Goal: Information Seeking & Learning: Learn about a topic

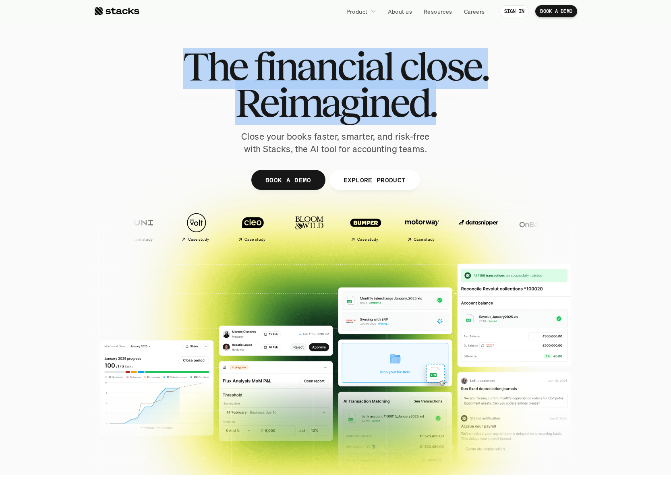
click at [481, 151] on div "The financial close. Reimagined. Close your books faster, smarter, and risk-fre…" at bounding box center [335, 101] width 451 height 107
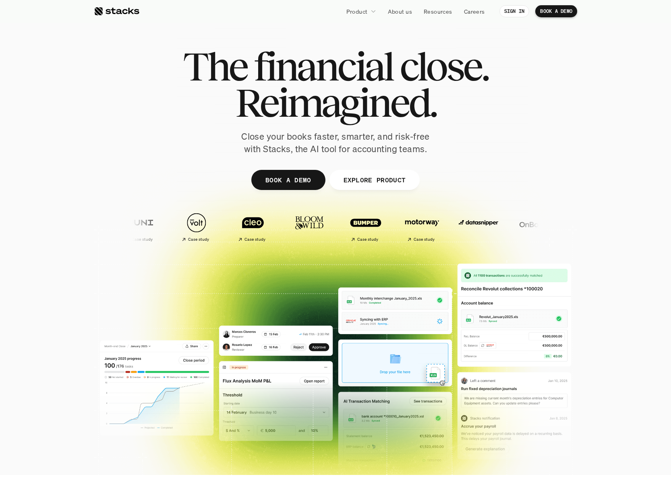
click at [481, 151] on div "The financial close. Reimagined. Close your books faster, smarter, and risk-fre…" at bounding box center [335, 101] width 451 height 107
drag, startPoint x: 478, startPoint y: 159, endPoint x: 208, endPoint y: 79, distance: 282.2
click at [210, 79] on div "The financial close. Reimagined. Close your books faster, smarter, and risk-fre…" at bounding box center [335, 197] width 483 height 362
click at [207, 79] on span "The" at bounding box center [215, 66] width 64 height 36
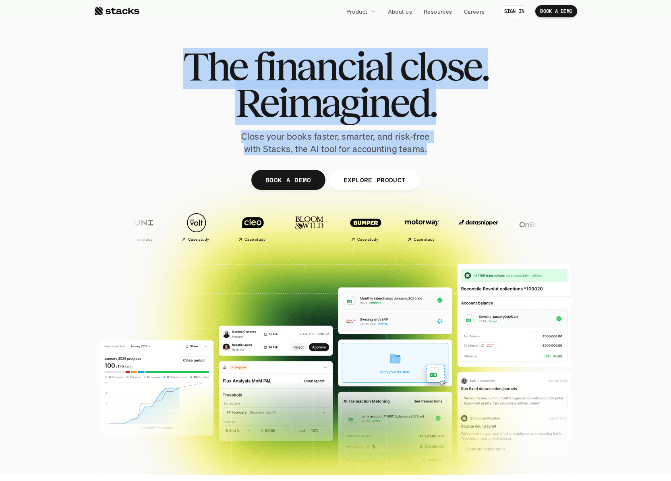
drag, startPoint x: 179, startPoint y: 65, endPoint x: 442, endPoint y: 155, distance: 278.5
click at [442, 155] on div "The financial close. Reimagined. Close your books faster, smarter, and risk-fre…" at bounding box center [335, 101] width 451 height 107
drag, startPoint x: 380, startPoint y: 134, endPoint x: 163, endPoint y: 53, distance: 231.0
click at [163, 53] on div "The financial close. Reimagined. Close your books faster, smarter, and risk-fre…" at bounding box center [335, 101] width 451 height 107
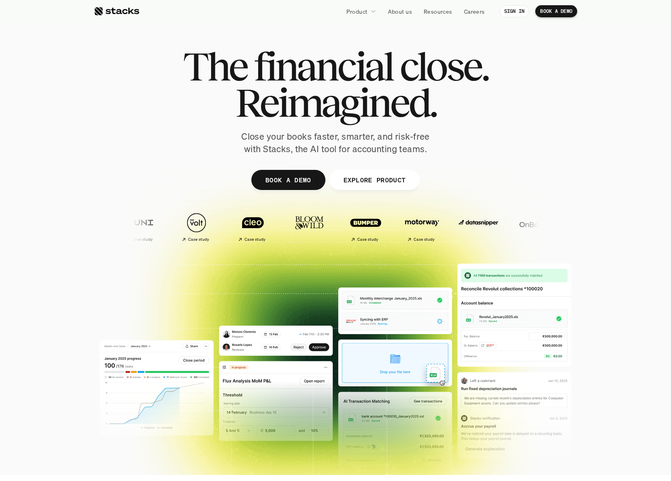
click at [163, 53] on div "The financial close. Reimagined. Close your books faster, smarter, and risk-fre…" at bounding box center [335, 101] width 451 height 107
drag, startPoint x: 276, startPoint y: 95, endPoint x: 456, endPoint y: 162, distance: 192.4
click at [456, 162] on div "The financial close. Reimagined. Close your books faster, smarter, and risk-fre…" at bounding box center [335, 197] width 483 height 362
click at [456, 162] on div at bounding box center [335, 197] width 483 height 362
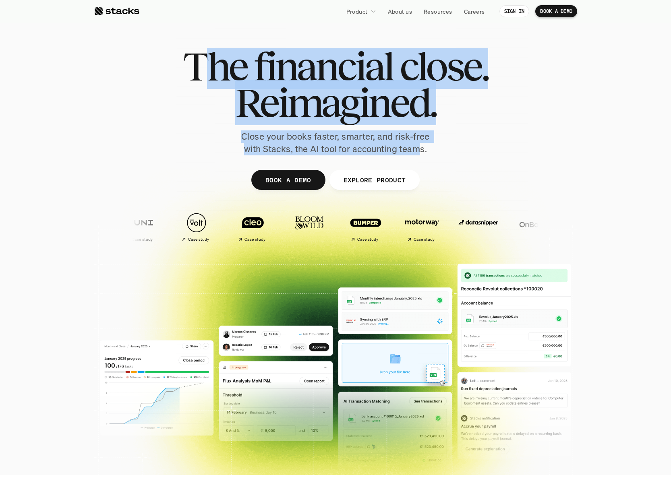
drag, startPoint x: 370, startPoint y: 122, endPoint x: 189, endPoint y: 70, distance: 188.4
click at [190, 70] on div "The financial close. Reimagined. Close your books faster, smarter, and risk-fre…" at bounding box center [335, 101] width 451 height 107
click at [187, 68] on span "The" at bounding box center [215, 66] width 64 height 36
drag, startPoint x: 310, startPoint y: 115, endPoint x: 428, endPoint y: 151, distance: 123.8
click at [428, 152] on div "The financial close. Reimagined. Close your books faster, smarter, and risk-fre…" at bounding box center [335, 101] width 451 height 107
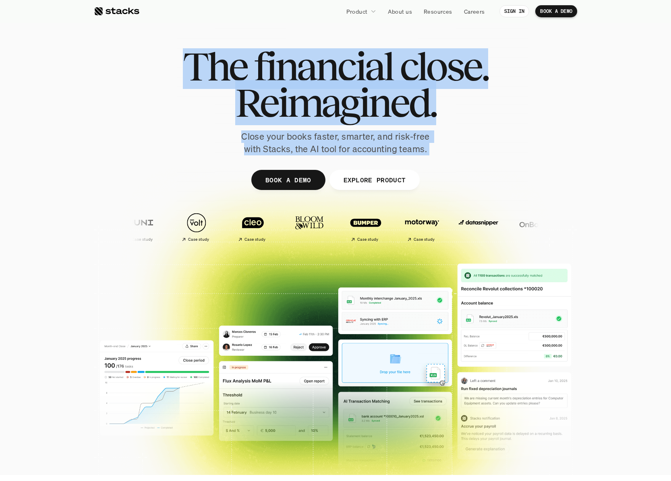
click at [430, 151] on p "Close your books faster, smarter, and risk-free with Stacks, the AI tool for ac…" at bounding box center [335, 142] width 201 height 25
drag, startPoint x: 431, startPoint y: 151, endPoint x: 142, endPoint y: 61, distance: 302.6
click at [142, 61] on div "The financial close. Reimagined. Close your books faster, smarter, and risk-fre…" at bounding box center [335, 101] width 451 height 107
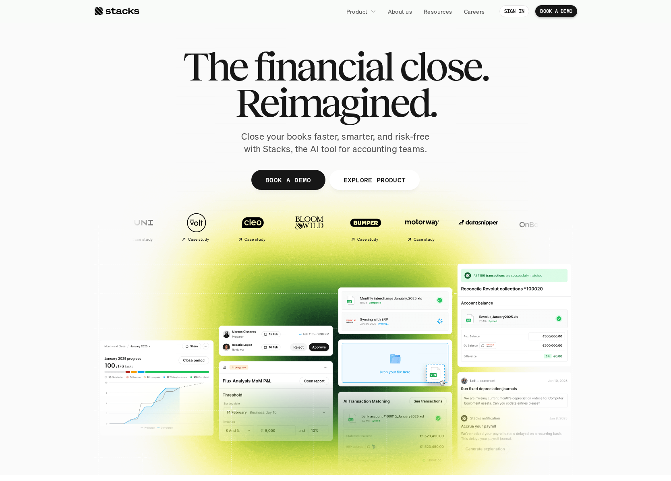
drag, startPoint x: 161, startPoint y: 72, endPoint x: 479, endPoint y: 162, distance: 330.5
click at [479, 162] on div "The financial close. Reimagined. Close your books faster, smarter, and risk-fre…" at bounding box center [335, 197] width 483 height 362
click at [479, 162] on div at bounding box center [335, 197] width 483 height 362
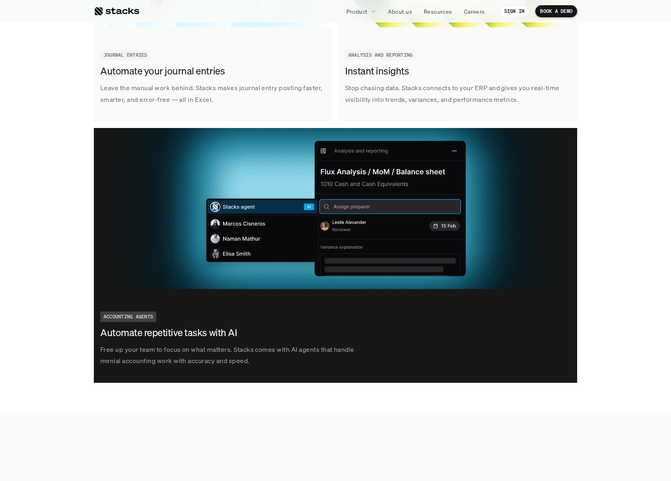
scroll to position [1356, 0]
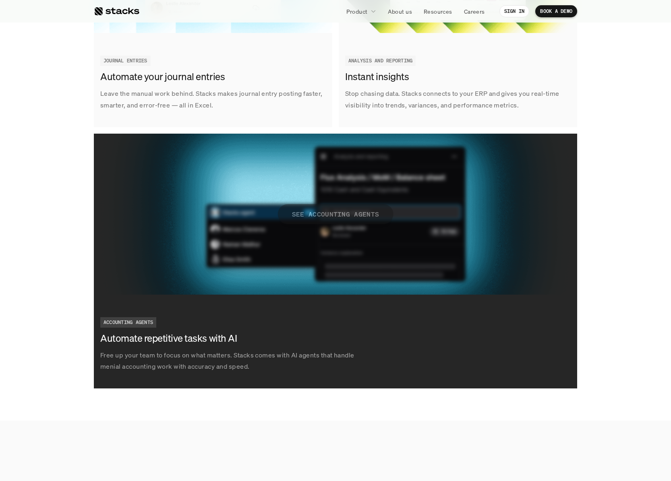
click at [356, 212] on p "SEE ACCOUNTING AGENTS" at bounding box center [335, 214] width 87 height 12
